Goal: Task Accomplishment & Management: Manage account settings

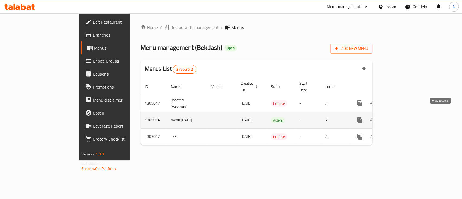
click at [402, 117] on icon "enhanced table" at bounding box center [398, 120] width 6 height 6
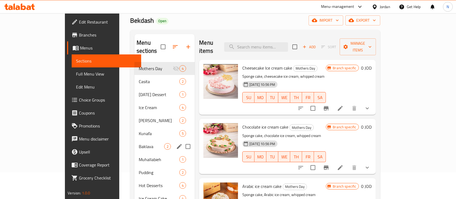
scroll to position [36, 0]
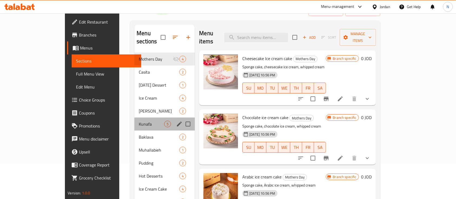
click at [134, 120] on div "Kunafa 5" at bounding box center [164, 123] width 60 height 13
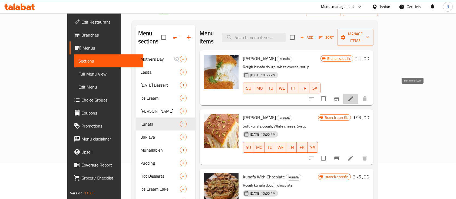
click at [354, 96] on icon at bounding box center [351, 99] width 6 height 6
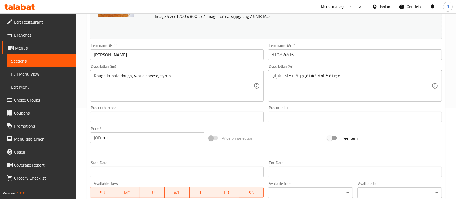
scroll to position [108, 0]
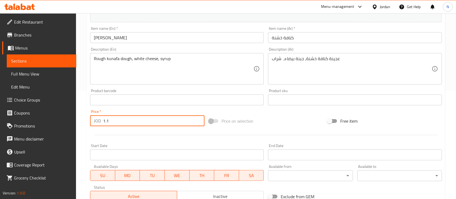
click at [107, 122] on input "1.1" at bounding box center [153, 120] width 101 height 11
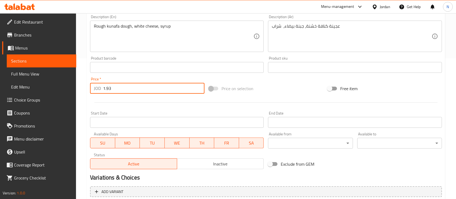
scroll to position [180, 0]
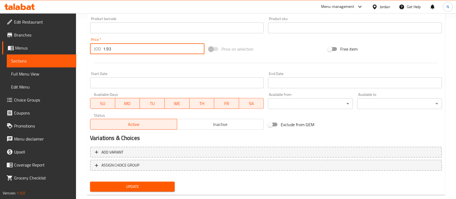
type input "1.93"
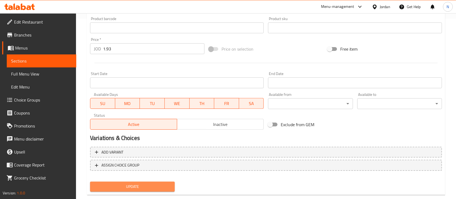
click at [149, 187] on span "Update" at bounding box center [132, 186] width 76 height 7
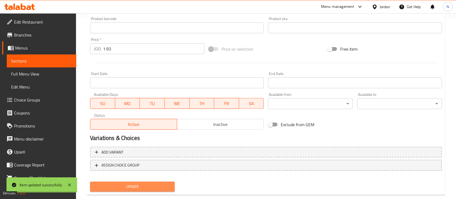
click at [148, 186] on span "Update" at bounding box center [132, 186] width 76 height 7
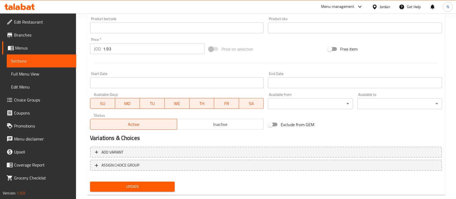
click at [25, 4] on icon at bounding box center [19, 7] width 31 height 6
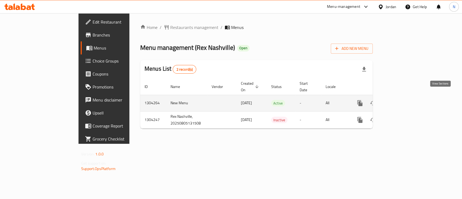
click at [402, 100] on icon "enhanced table" at bounding box center [399, 103] width 6 height 6
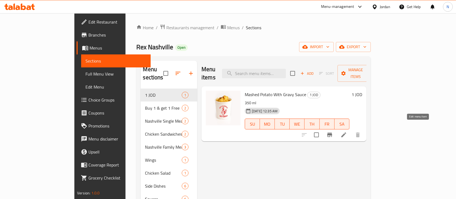
click at [347, 132] on icon at bounding box center [344, 135] width 6 height 6
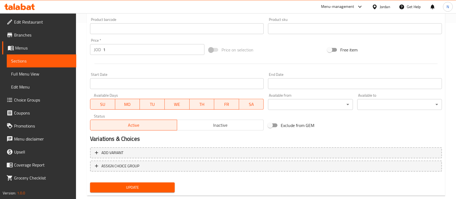
scroll to position [180, 0]
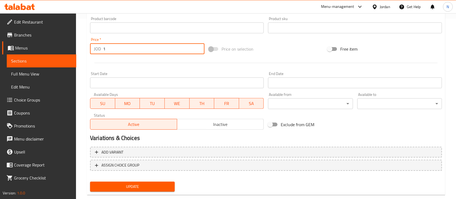
drag, startPoint x: 110, startPoint y: 47, endPoint x: 93, endPoint y: 45, distance: 17.8
click at [93, 45] on div "JOD 1 Price *" at bounding box center [147, 48] width 114 height 11
type input "2"
click at [156, 180] on div "Update" at bounding box center [132, 186] width 89 height 14
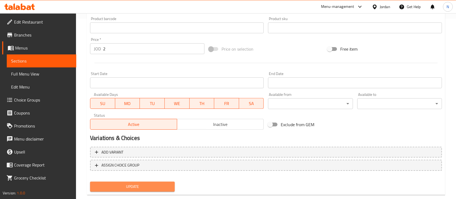
click at [156, 183] on span "Update" at bounding box center [132, 186] width 76 height 7
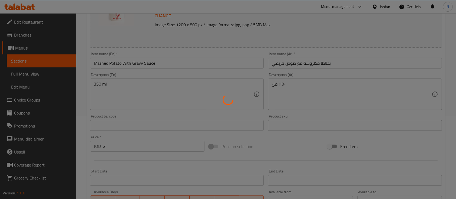
scroll to position [0, 0]
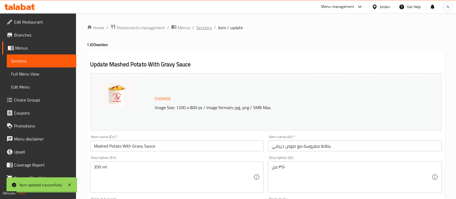
click at [211, 24] on span "Sections" at bounding box center [203, 27] width 15 height 6
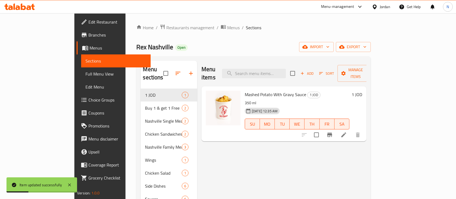
click at [22, 8] on icon at bounding box center [23, 7] width 5 height 6
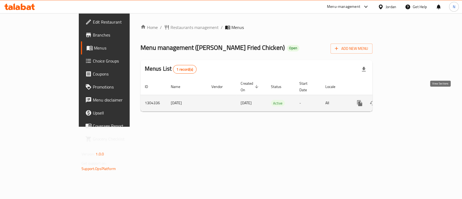
click at [401, 101] on icon "enhanced table" at bounding box center [398, 103] width 5 height 5
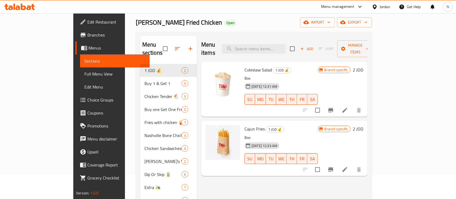
scroll to position [36, 0]
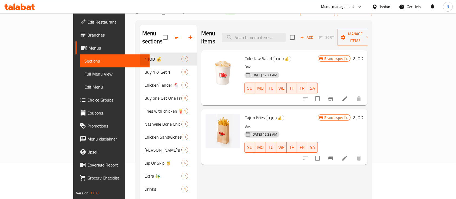
click at [347, 156] on icon at bounding box center [345, 158] width 5 height 5
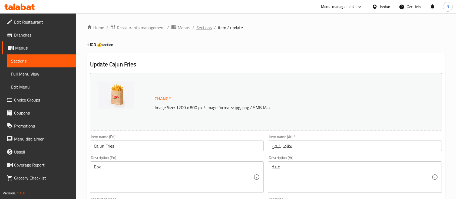
click at [209, 31] on span "Sections" at bounding box center [203, 27] width 15 height 6
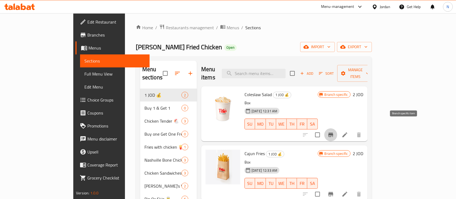
click at [334, 132] on icon "Branch-specific-item" at bounding box center [331, 135] width 6 height 6
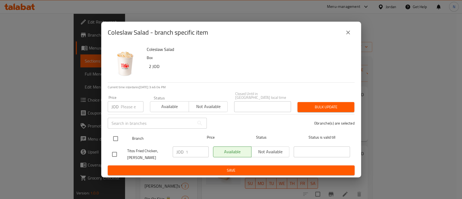
click at [115, 137] on input "checkbox" at bounding box center [115, 138] width 11 height 11
checkbox input "true"
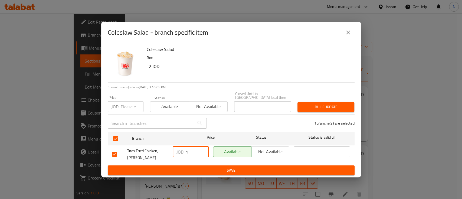
drag, startPoint x: 189, startPoint y: 151, endPoint x: 178, endPoint y: 150, distance: 10.9
click at [180, 151] on div "JOD 1 ​" at bounding box center [191, 151] width 36 height 11
type input "2"
click at [224, 168] on span "Save" at bounding box center [231, 170] width 238 height 7
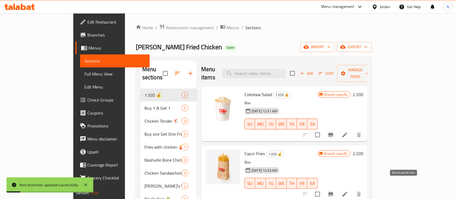
click at [337, 188] on button "Branch-specific-item" at bounding box center [330, 194] width 13 height 13
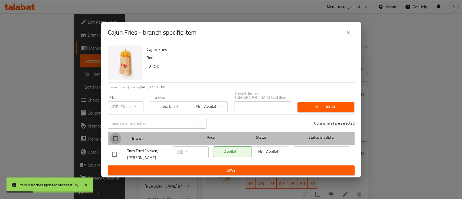
click at [120, 135] on input "checkbox" at bounding box center [115, 138] width 11 height 11
checkbox input "true"
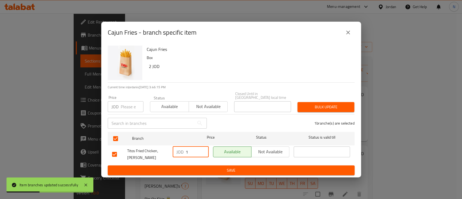
drag, startPoint x: 190, startPoint y: 148, endPoint x: 180, endPoint y: 153, distance: 11.1
click at [183, 151] on div "JOD 1 ​" at bounding box center [191, 151] width 36 height 11
type input "2"
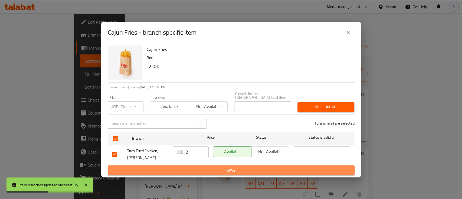
click at [201, 168] on span "Save" at bounding box center [231, 170] width 238 height 7
